Goal: Information Seeking & Learning: Find specific fact

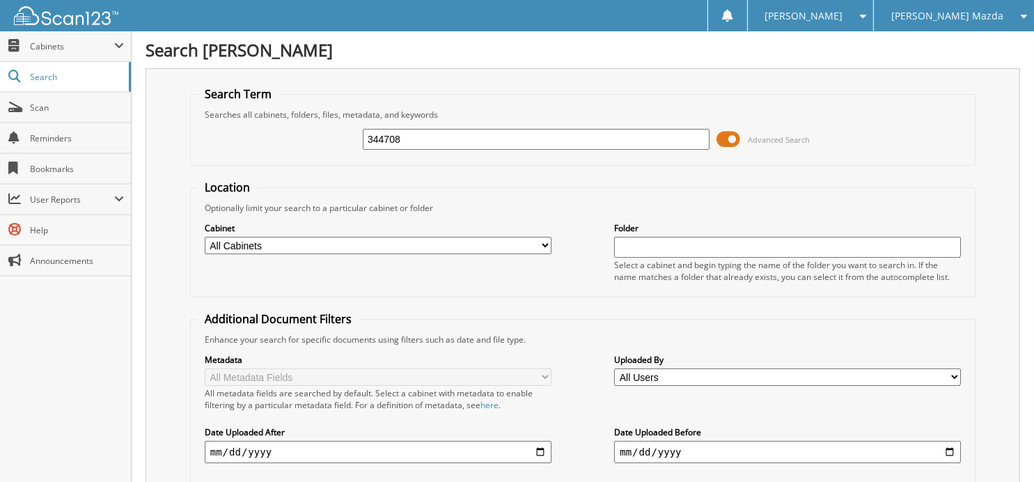
type input "344708"
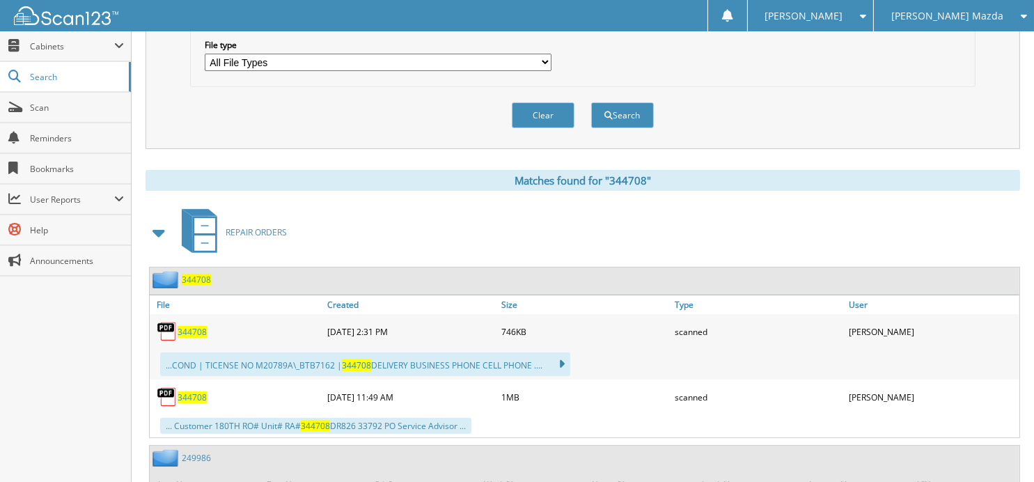
scroll to position [557, 0]
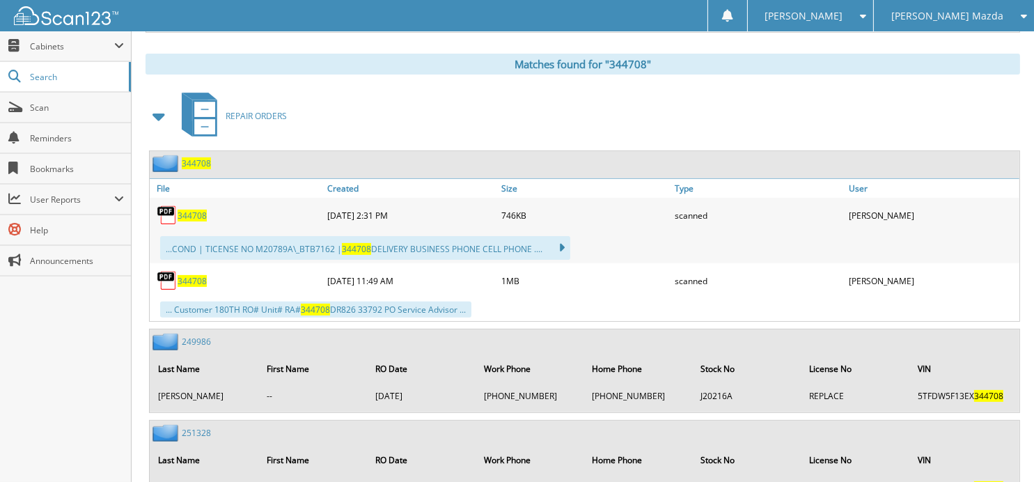
click at [194, 209] on span "344708" at bounding box center [191, 215] width 29 height 12
click at [48, 77] on span "Search" at bounding box center [76, 77] width 92 height 12
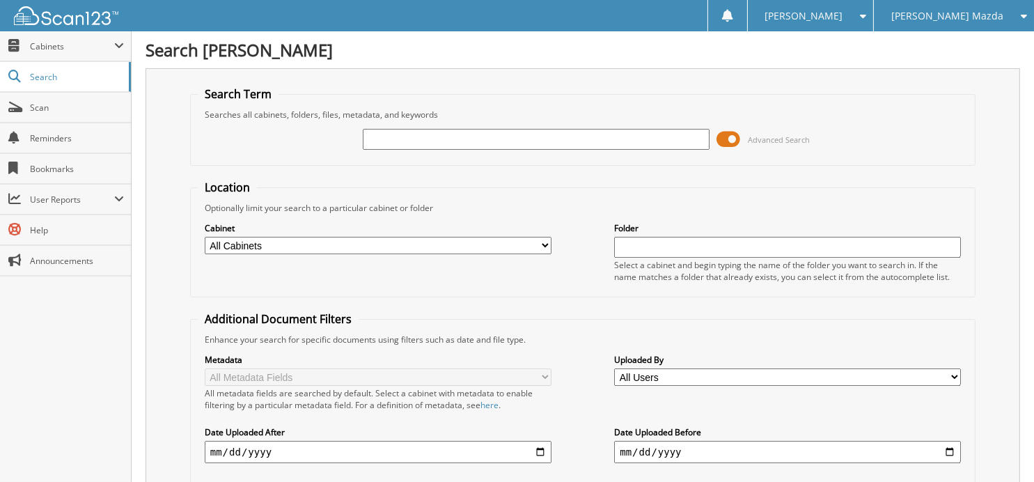
click at [453, 144] on input "text" at bounding box center [536, 139] width 347 height 21
type input "344370"
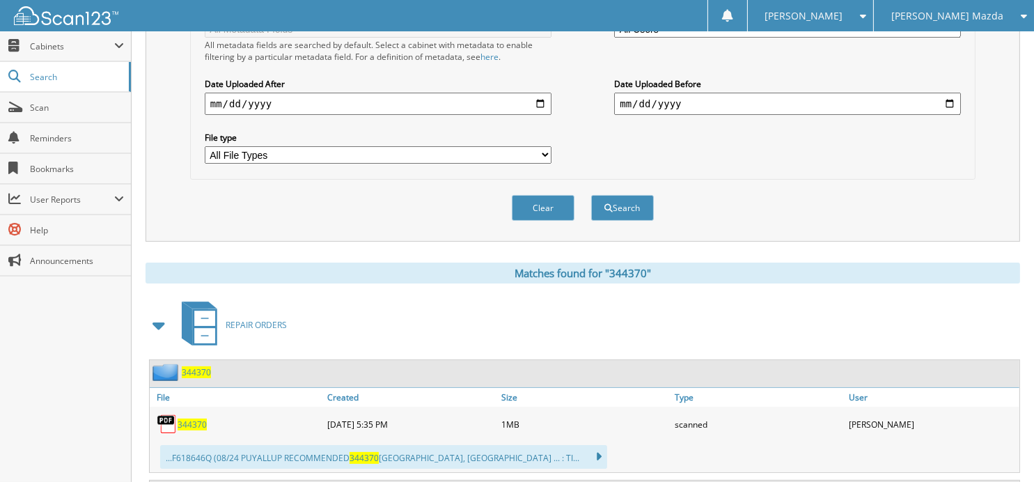
scroll to position [464, 0]
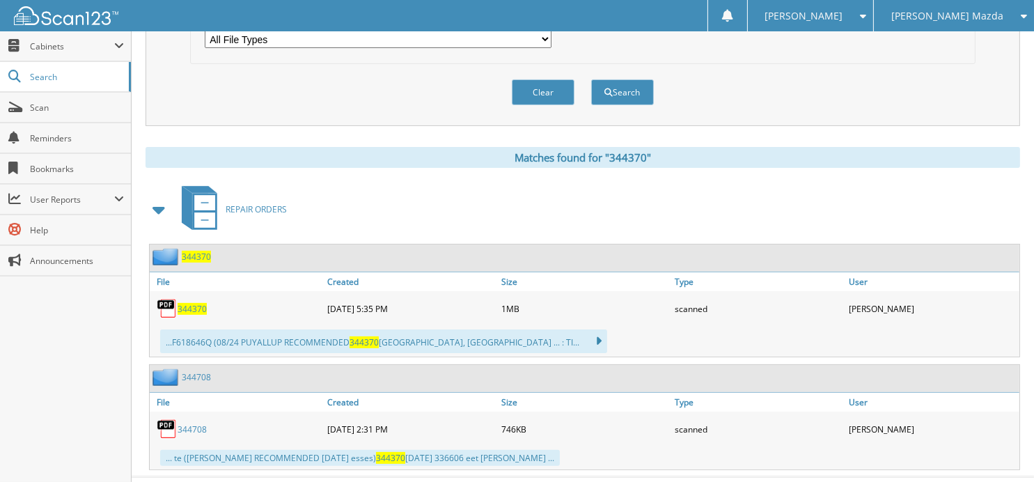
click at [188, 303] on span "344370" at bounding box center [191, 309] width 29 height 12
click at [541, 92] on button "Clear" at bounding box center [543, 92] width 63 height 26
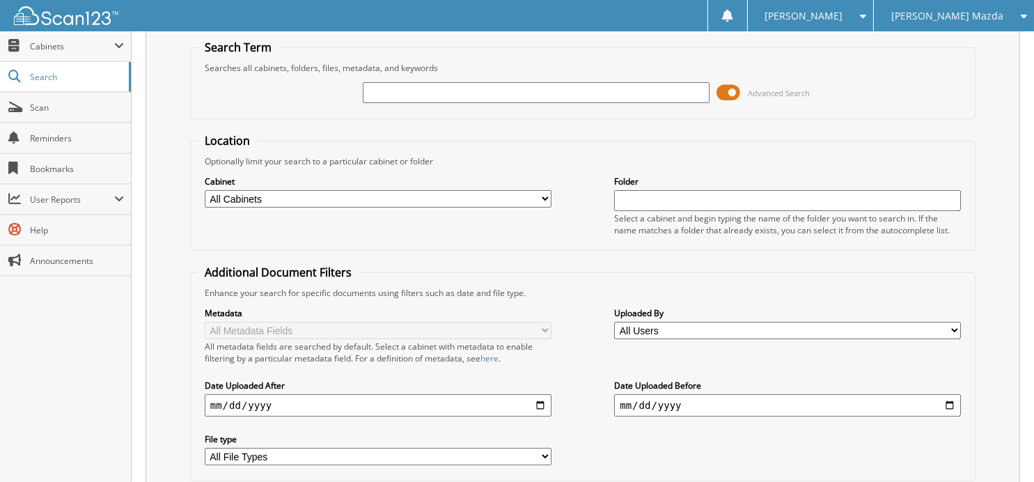
scroll to position [0, 0]
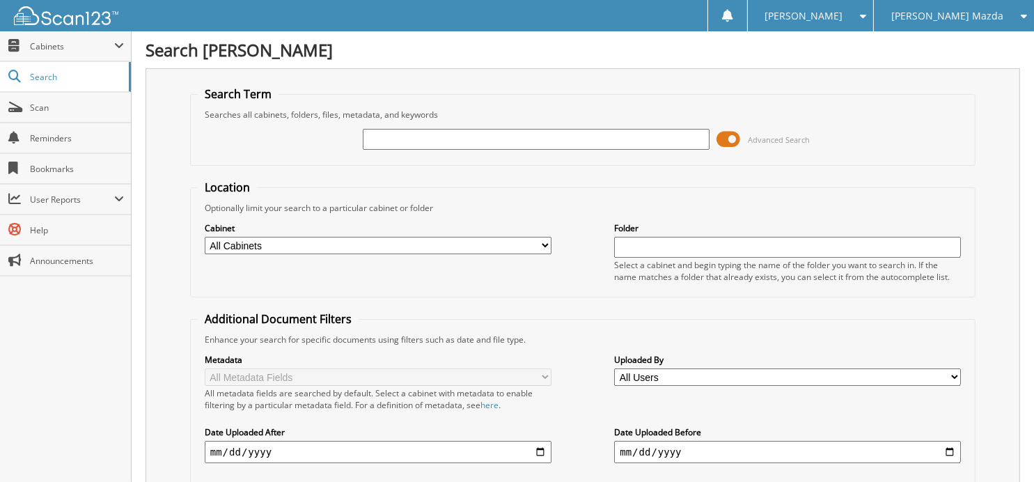
click at [457, 132] on input "text" at bounding box center [536, 139] width 347 height 21
type input "344668"
drag, startPoint x: 461, startPoint y: 145, endPoint x: 257, endPoint y: 108, distance: 208.0
click at [253, 108] on fieldset "Search Term Searches all cabinets, folders, files, metadata, and keywords 34466…" at bounding box center [582, 125] width 785 height 79
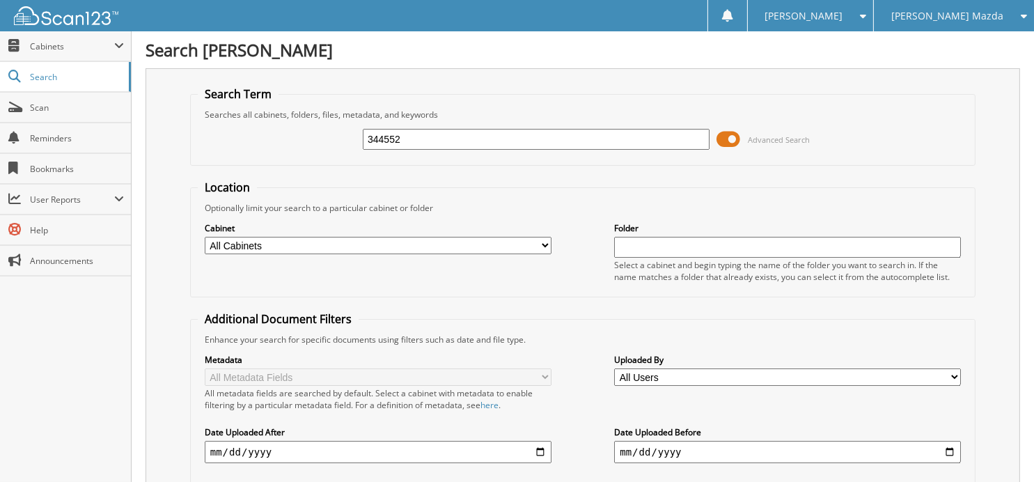
type input "344552"
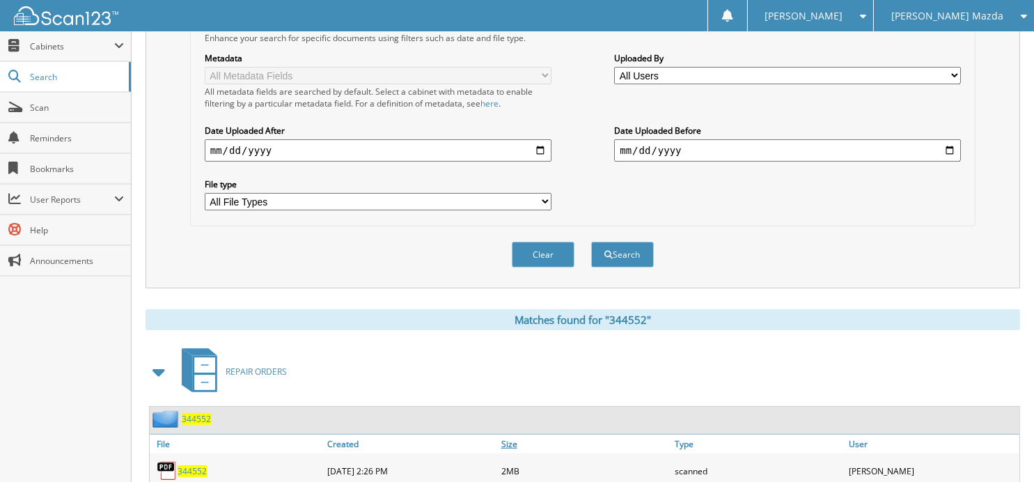
scroll to position [464, 0]
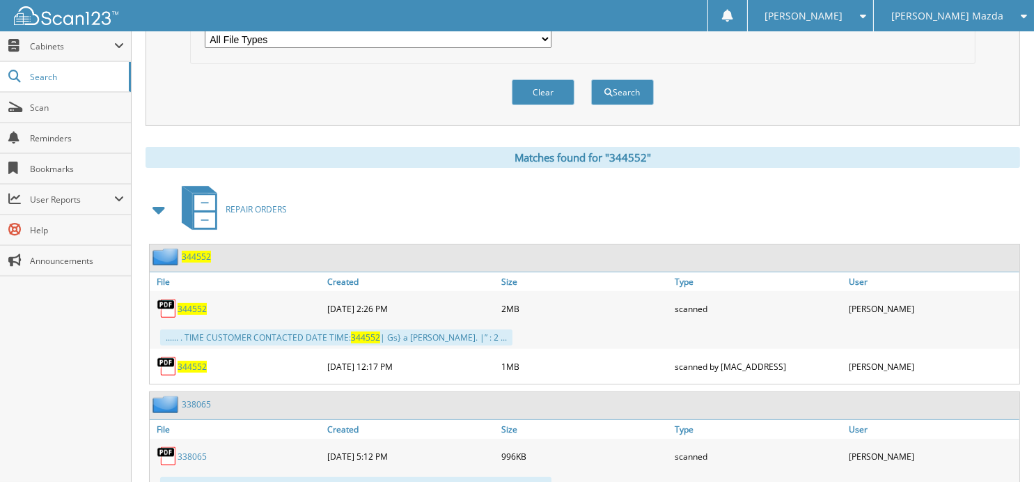
click at [190, 303] on span "344552" at bounding box center [191, 309] width 29 height 12
